Goal: Task Accomplishment & Management: Complete application form

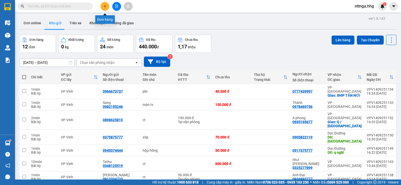
click at [106, 7] on icon "plus" at bounding box center [105, 7] width 4 height 4
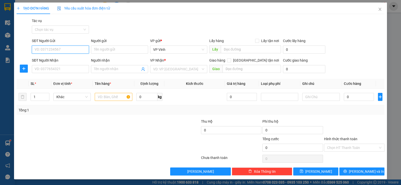
click at [66, 53] on input "SĐT Người Gửi" at bounding box center [60, 50] width 57 height 8
click at [67, 53] on input "SĐT Người Gửi" at bounding box center [60, 50] width 57 height 8
click at [71, 57] on div "0389242157 - gì xuân" at bounding box center [60, 60] width 51 height 6
type input "0389242157"
type input "gì xuân"
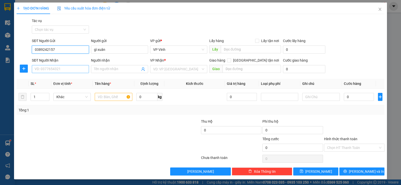
type input "0389242157"
click at [72, 70] on input "SĐT Người Nhận" at bounding box center [60, 69] width 57 height 8
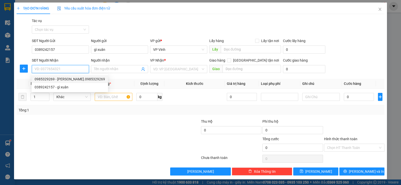
click at [73, 77] on div "0985329269 - [PERSON_NAME].0985329269" at bounding box center [70, 79] width 70 height 6
type input "0985329269"
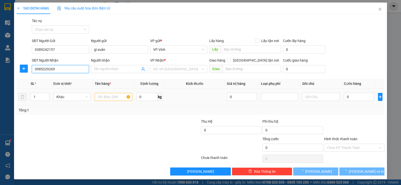
type input "[PERSON_NAME].0985329269"
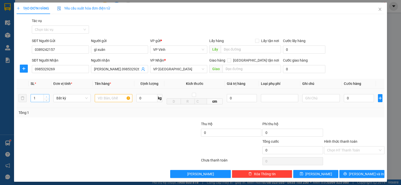
type input "2"
click at [46, 96] on span "up" at bounding box center [46, 96] width 3 height 3
click at [102, 97] on input "text" at bounding box center [114, 98] width 38 height 8
type input "ct + xốp"
click at [344, 99] on input "0" at bounding box center [359, 98] width 30 height 8
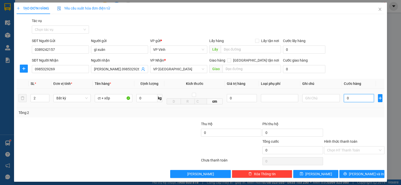
type input "1"
type input "10"
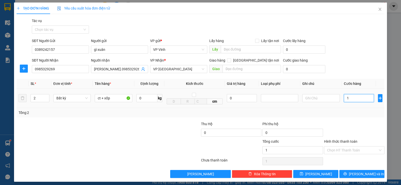
type input "10"
type input "100"
type input "1.000"
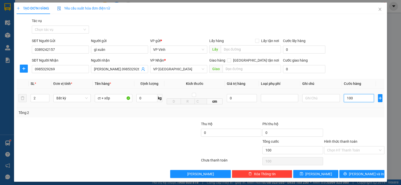
type input "1.000"
type input "10.000"
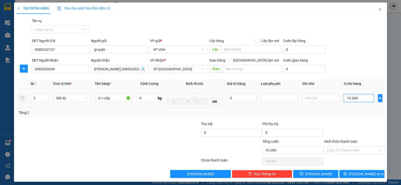
type input "100.000"
click at [359, 175] on span "[PERSON_NAME] và In" at bounding box center [366, 174] width 35 height 6
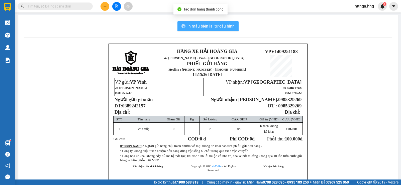
click at [224, 29] on span "In mẫu biên lai tự cấu hình" at bounding box center [210, 26] width 47 height 6
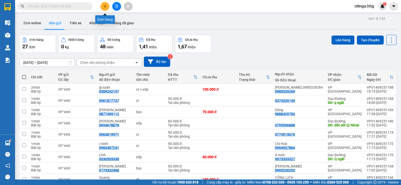
click at [106, 6] on icon "plus" at bounding box center [105, 7] width 4 height 4
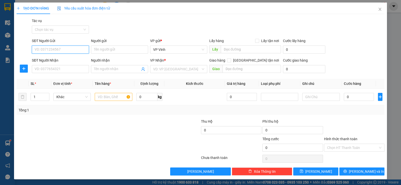
click at [74, 51] on input "SĐT Người Gửi" at bounding box center [60, 50] width 57 height 8
click at [75, 69] on input "SĐT Người Nhận" at bounding box center [60, 69] width 57 height 8
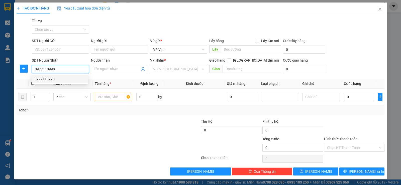
click at [77, 79] on div "0977110998" at bounding box center [60, 79] width 51 height 6
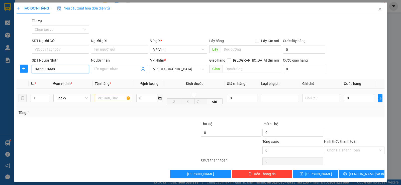
type input "0977110998"
click at [106, 98] on input "text" at bounding box center [114, 98] width 38 height 8
type input "bs"
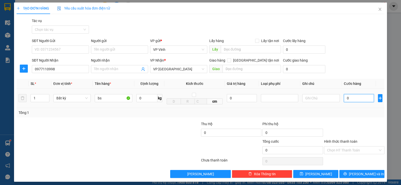
click at [344, 98] on input "0" at bounding box center [359, 98] width 30 height 8
type input "5"
type input "50"
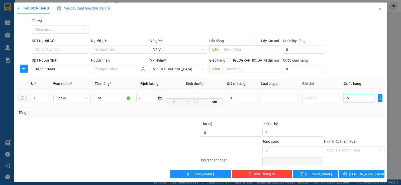
type input "50"
type input "500"
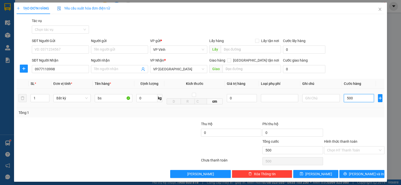
type input "5.000"
type input "50.000"
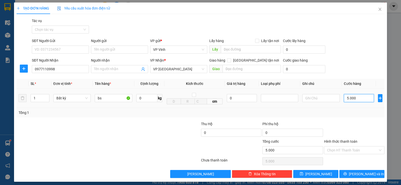
type input "50.000"
click at [358, 149] on input "Hình thức thanh toán" at bounding box center [352, 151] width 51 height 8
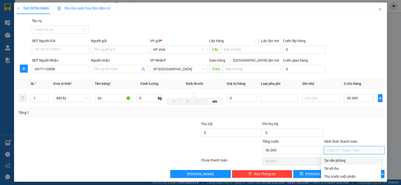
click at [350, 162] on div "Tại văn phòng" at bounding box center [351, 161] width 54 height 6
type input "0"
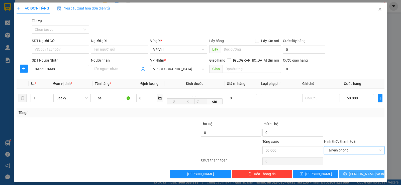
click at [348, 173] on button "[PERSON_NAME] và In" at bounding box center [361, 174] width 45 height 8
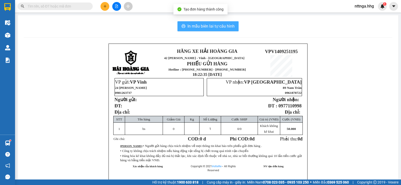
click at [227, 30] on button "In mẫu biên lai tự cấu hình" at bounding box center [207, 26] width 61 height 10
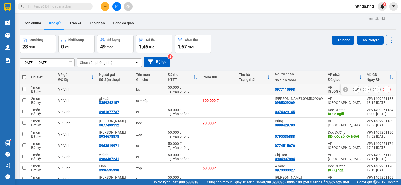
click at [385, 89] on icon at bounding box center [387, 90] width 4 height 4
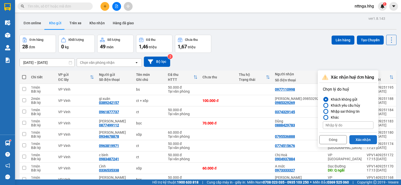
click at [359, 139] on button "Xác nhận" at bounding box center [363, 139] width 28 height 9
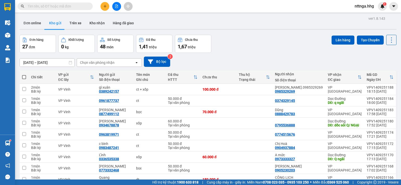
click at [107, 9] on button at bounding box center [105, 6] width 9 height 9
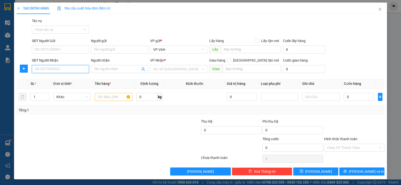
click at [85, 72] on input "SĐT Người Nhận" at bounding box center [60, 69] width 57 height 8
click at [83, 79] on div "0977110998" at bounding box center [60, 79] width 51 height 6
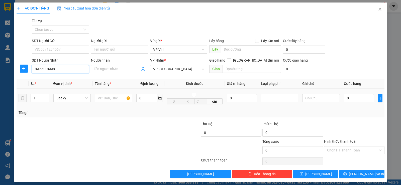
type input "0977110998"
click at [109, 96] on input "text" at bounding box center [114, 98] width 38 height 8
type input "bs"
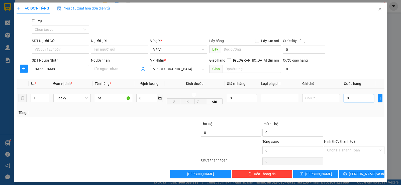
click at [344, 101] on input "0" at bounding box center [359, 98] width 30 height 8
type input "5"
type input "50"
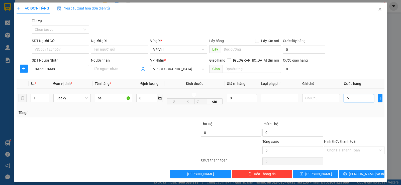
type input "50"
type input "500"
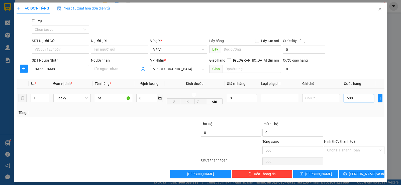
type input "5.000"
type input "50.000"
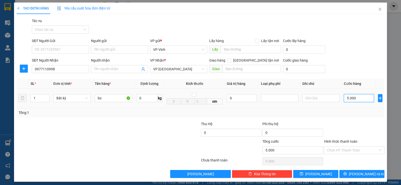
type input "50.000"
click at [355, 172] on span "[PERSON_NAME] và In" at bounding box center [366, 174] width 35 height 6
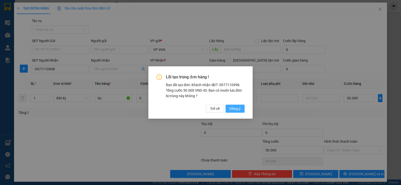
click at [231, 109] on span "Đồng ý" at bounding box center [235, 109] width 11 height 6
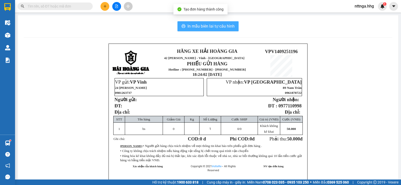
click at [207, 20] on div "In mẫu biên lai tự cấu hình HÃNG XE HẢI HOÀNG GIA 42 [PERSON_NAME] - Vinh - Ngh…" at bounding box center [208, 109] width 380 height 188
click at [210, 23] on span "In mẫu biên lai tự cấu hình" at bounding box center [210, 26] width 47 height 6
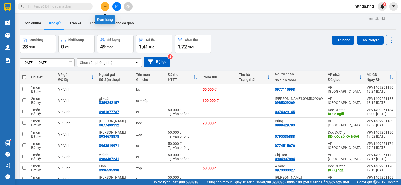
click at [104, 10] on button at bounding box center [105, 6] width 9 height 9
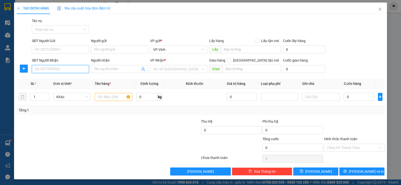
click at [51, 70] on input "SĐT Người Nhận" at bounding box center [60, 69] width 57 height 8
click at [59, 86] on div "0914113088 - A Hiếu" at bounding box center [60, 87] width 51 height 6
type input "0914113088"
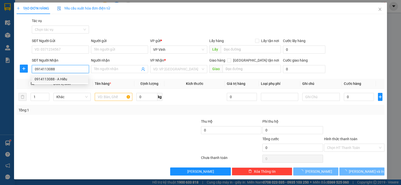
type input "A Hiếu"
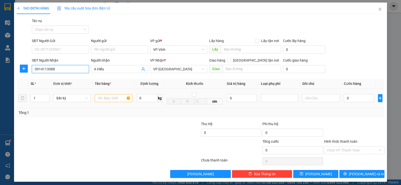
type input "0914113088"
click at [117, 94] on input "text" at bounding box center [114, 98] width 38 height 8
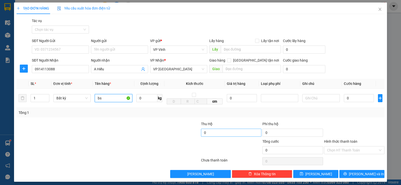
type input "bs"
click at [232, 137] on input "0" at bounding box center [231, 133] width 60 height 8
type input "1.300.000"
type input "20.000"
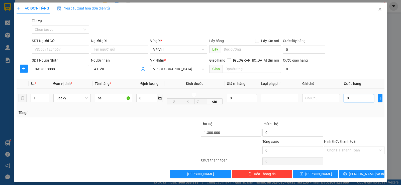
type input "20.000"
click at [344, 100] on input "0" at bounding box center [359, 98] width 30 height 8
type input "5"
type input "20.005"
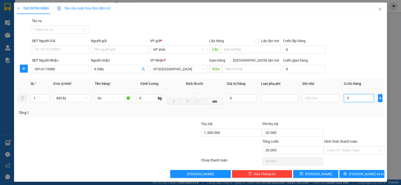
type input "50"
type input "20.050"
type input "500"
type input "20.500"
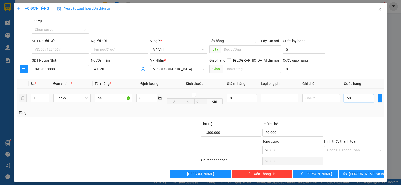
type input "20.500"
type input "5.000"
type input "25.000"
type input "50.000"
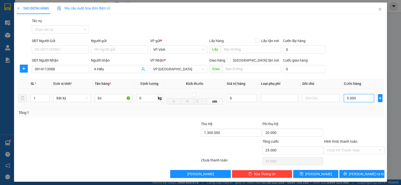
type input "70.000"
type input "50.000"
click at [351, 149] on input "Hình thức thanh toán" at bounding box center [352, 151] width 51 height 8
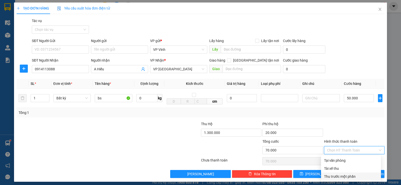
click at [352, 175] on div "Thu trước một phần" at bounding box center [351, 177] width 54 height 6
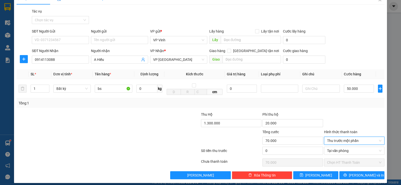
scroll to position [14, 0]
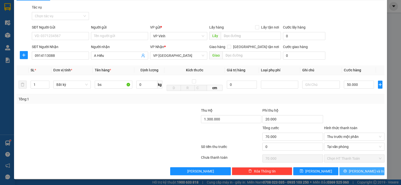
click at [364, 172] on span "[PERSON_NAME] và In" at bounding box center [366, 172] width 35 height 6
click at [347, 152] on div "Tại văn phòng" at bounding box center [354, 148] width 60 height 10
click at [336, 157] on span "Chọn HT Thanh Toán" at bounding box center [354, 159] width 54 height 8
click at [340, 149] on span "Tại văn phòng" at bounding box center [354, 147] width 54 height 8
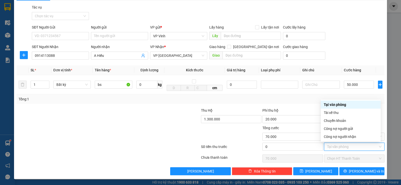
click at [337, 104] on div "Tại văn phòng" at bounding box center [351, 105] width 54 height 6
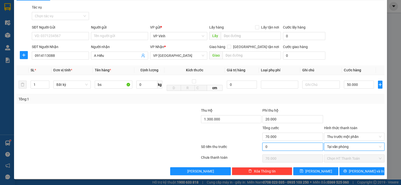
click at [288, 148] on input "0" at bounding box center [292, 147] width 60 height 8
type input "7"
type input "69.993"
type input "70"
type input "69.930"
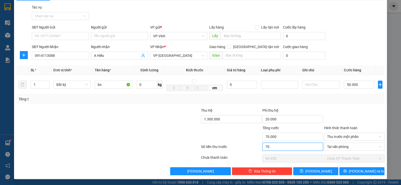
type input "700"
type input "69.300"
type input "7.000"
type input "63.000"
type input "70.000"
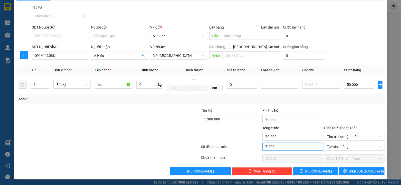
type input "0"
type input "700.000"
type input "-630.000"
type input "70.000"
type input "0"
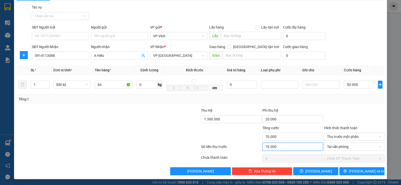
click at [353, 160] on span "Chọn HT Thanh Toán" at bounding box center [354, 159] width 54 height 8
type input "70.000"
click at [356, 172] on span "[PERSON_NAME] và In" at bounding box center [366, 172] width 35 height 6
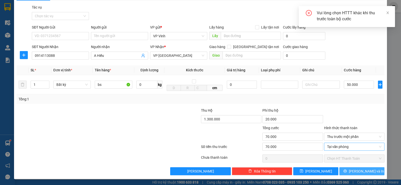
click at [351, 147] on span "Tại văn phòng" at bounding box center [354, 147] width 54 height 8
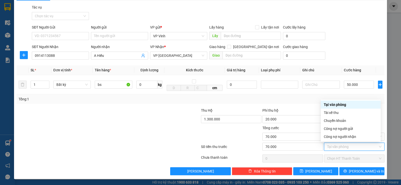
click at [291, 105] on div "Transit Pickup Surcharge Ids Transit Deliver Surcharge Ids Transit Deliver Surc…" at bounding box center [201, 90] width 368 height 171
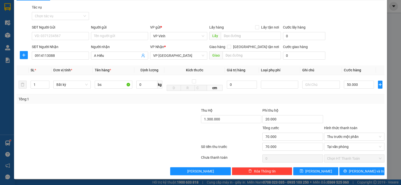
click at [342, 116] on div at bounding box center [354, 117] width 61 height 18
click at [349, 111] on div at bounding box center [354, 117] width 61 height 18
click at [350, 111] on div at bounding box center [354, 117] width 61 height 18
click at [373, 109] on div at bounding box center [354, 117] width 61 height 18
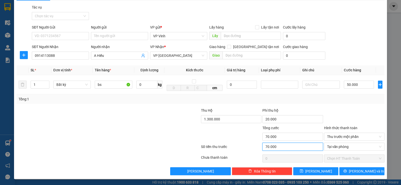
click at [286, 143] on input "70.000" at bounding box center [292, 147] width 60 height 8
click at [349, 149] on span "Tại văn phòng" at bounding box center [354, 147] width 54 height 8
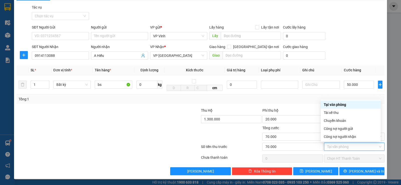
click at [351, 104] on div "Tại văn phòng" at bounding box center [351, 105] width 54 height 6
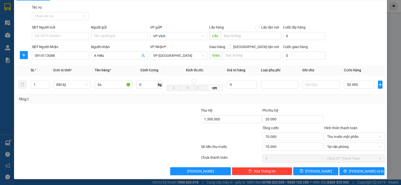
click at [336, 100] on div "Tổng: 1" at bounding box center [201, 99] width 364 height 6
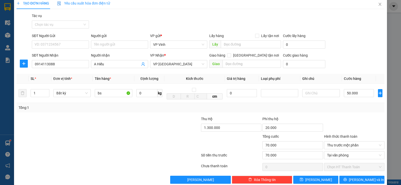
scroll to position [0, 0]
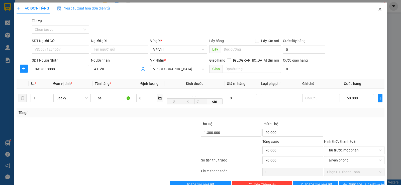
click at [378, 10] on icon "close" at bounding box center [379, 9] width 3 height 3
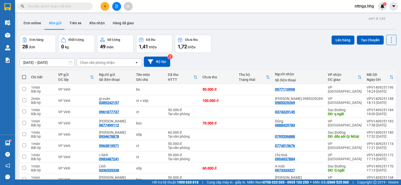
click at [280, 59] on div "[DATE] – [DATE] Press the down arrow key to interact with the calendar and sele…" at bounding box center [208, 62] width 377 height 10
click at [305, 57] on div "[DATE] – [DATE] Press the down arrow key to interact with the calendar and sele…" at bounding box center [208, 62] width 377 height 10
click at [270, 35] on div "Đơn hàng 28 đơn Khối lượng 0 kg Số lượng 49 món Đã thu 1,41 triệu Chưa thu 1,72…" at bounding box center [208, 44] width 377 height 18
click at [106, 8] on button at bounding box center [105, 6] width 9 height 9
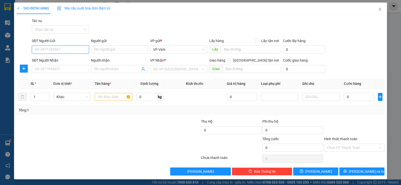
click at [67, 49] on input "SĐT Người Gửi" at bounding box center [60, 50] width 57 height 8
type input "0915545357"
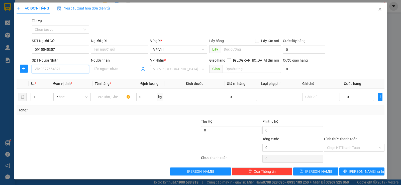
click at [65, 70] on input "SĐT Người Nhận" at bounding box center [60, 69] width 57 height 8
drag, startPoint x: 65, startPoint y: 48, endPoint x: 30, endPoint y: 49, distance: 35.1
click at [30, 49] on div "SĐT Người Gửi 0915545357 0915545357 Người gửi Tên người gửi VP gửi * VP [PERSON…" at bounding box center [200, 47] width 369 height 18
click at [41, 66] on input "SĐT Người Nhận" at bounding box center [60, 69] width 57 height 8
paste input "0915545357"
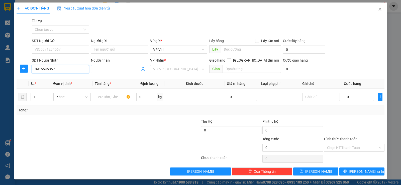
type input "0915545357"
click at [119, 67] on input "Người nhận" at bounding box center [117, 69] width 46 height 6
type input "k"
drag, startPoint x: 55, startPoint y: 69, endPoint x: 21, endPoint y: 70, distance: 33.8
click at [21, 70] on div "SĐT Người Nhận 0915545357 0915545357 Người nhận xe theo khách VP Nhận * VD: VP …" at bounding box center [200, 67] width 369 height 18
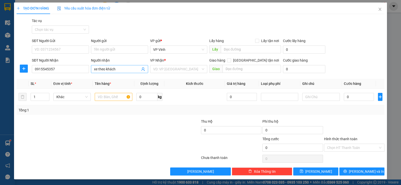
click at [119, 69] on input "xe theo khách" at bounding box center [117, 69] width 46 height 6
type input "xe theo khách 88"
click at [178, 116] on div "Transit Pickup Surcharge Ids Transit Deliver Surcharge Ids Transit Deliver Surc…" at bounding box center [201, 97] width 368 height 158
click at [183, 67] on input "search" at bounding box center [177, 69] width 48 height 8
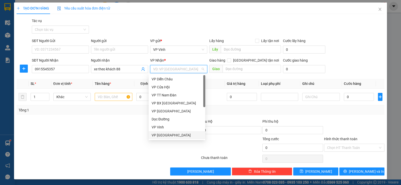
click at [176, 133] on div "VP [GEOGRAPHIC_DATA]" at bounding box center [177, 136] width 51 height 6
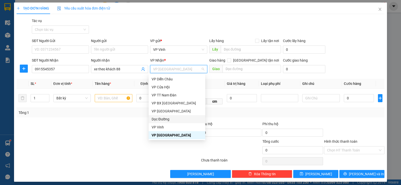
click at [178, 121] on div "Dọc Đường" at bounding box center [177, 120] width 51 height 6
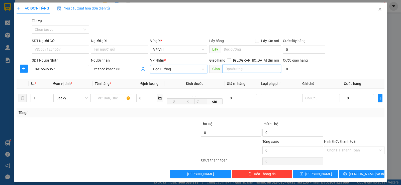
click at [251, 68] on input "text" at bounding box center [252, 69] width 59 height 8
type input "[GEOGRAPHIC_DATA]"
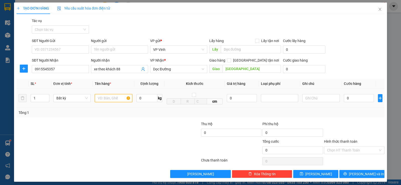
click at [116, 100] on input "text" at bounding box center [114, 98] width 38 height 8
type input "xe ga"
click at [345, 98] on input "0" at bounding box center [359, 98] width 30 height 8
type input "5"
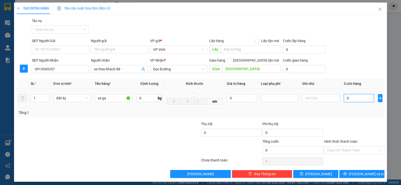
type input "5"
type input "55"
type input "550"
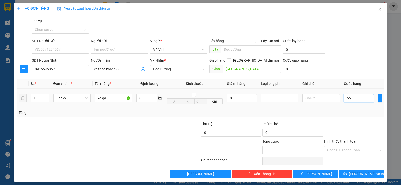
type input "550"
type input "5.500"
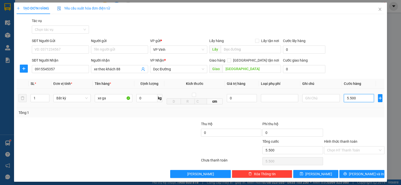
type input "55.000"
type input "550.000"
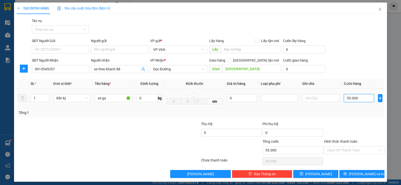
type input "550.000"
click at [356, 148] on input "Hình thức thanh toán" at bounding box center [352, 151] width 51 height 8
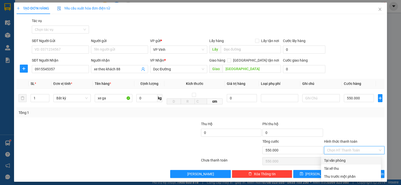
click at [353, 157] on div "Tại văn phòng" at bounding box center [351, 161] width 60 height 8
type input "0"
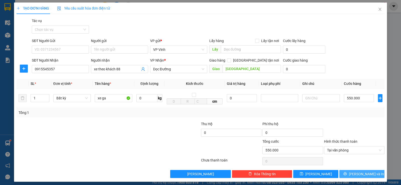
click at [362, 175] on span "[PERSON_NAME] và In" at bounding box center [366, 174] width 35 height 6
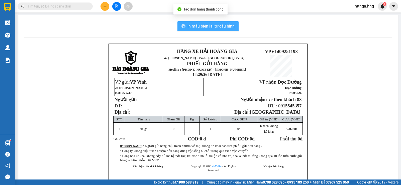
click at [223, 29] on span "In mẫu biên lai tự cấu hình" at bounding box center [210, 26] width 47 height 6
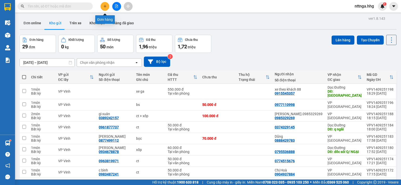
click at [105, 5] on icon "plus" at bounding box center [105, 7] width 4 height 4
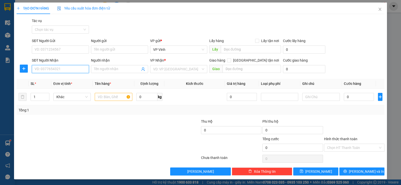
click at [70, 72] on input "SĐT Người Nhận" at bounding box center [60, 69] width 57 height 8
click at [68, 87] on div "0914113088 - A Hiếu" at bounding box center [60, 87] width 51 height 6
type input "0914113088"
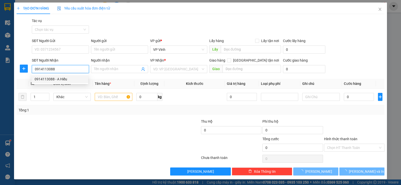
type input "A Hiếu"
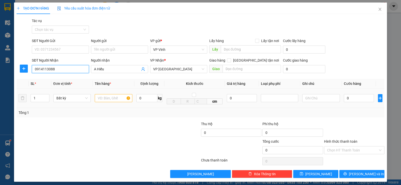
type input "0914113088"
click at [110, 99] on input "text" at bounding box center [114, 98] width 38 height 8
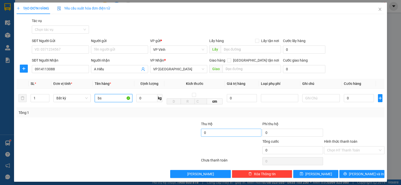
type input "bs"
click at [211, 133] on input "0" at bounding box center [231, 133] width 60 height 8
type input "1.300.000"
type input "20.000"
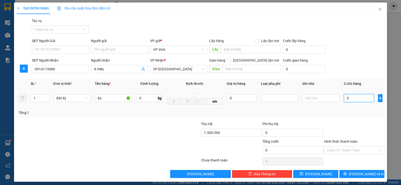
type input "20.000"
click at [344, 99] on input "0" at bounding box center [359, 98] width 30 height 8
type input "5"
type input "20.005"
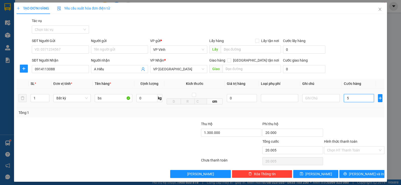
type input "50"
type input "20.050"
type input "500"
type input "20.500"
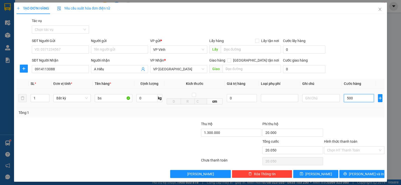
type input "20.500"
type input "5.000"
type input "25.000"
type input "50.000"
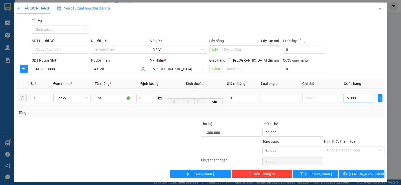
type input "70.000"
type input "50.000"
click at [340, 148] on input "Hình thức thanh toán" at bounding box center [352, 151] width 51 height 8
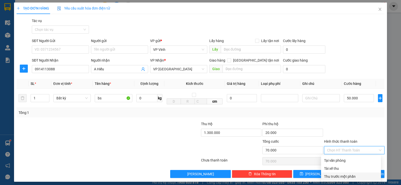
click at [342, 175] on div "Thu trước một phần" at bounding box center [351, 177] width 54 height 6
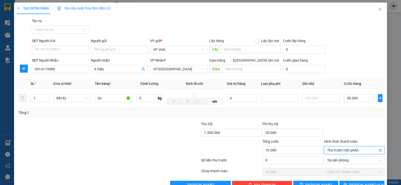
click at [346, 151] on span "Thu trước một phần" at bounding box center [354, 151] width 54 height 8
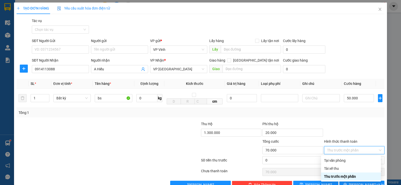
click at [360, 131] on div at bounding box center [354, 130] width 61 height 18
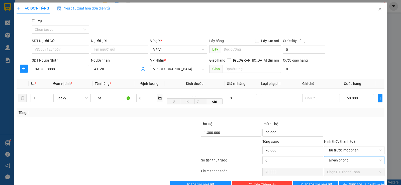
click at [359, 160] on span "Tại văn phòng" at bounding box center [354, 161] width 54 height 8
click at [353, 109] on div "Tổng: 1" at bounding box center [201, 113] width 368 height 10
click at [353, 150] on span "Thu trước một phần" at bounding box center [354, 151] width 54 height 8
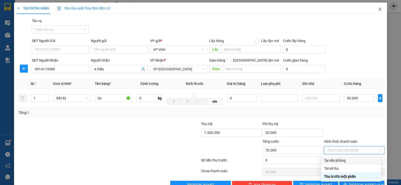
click at [378, 8] on icon "close" at bounding box center [380, 9] width 4 height 4
